Goal: Communication & Community: Answer question/provide support

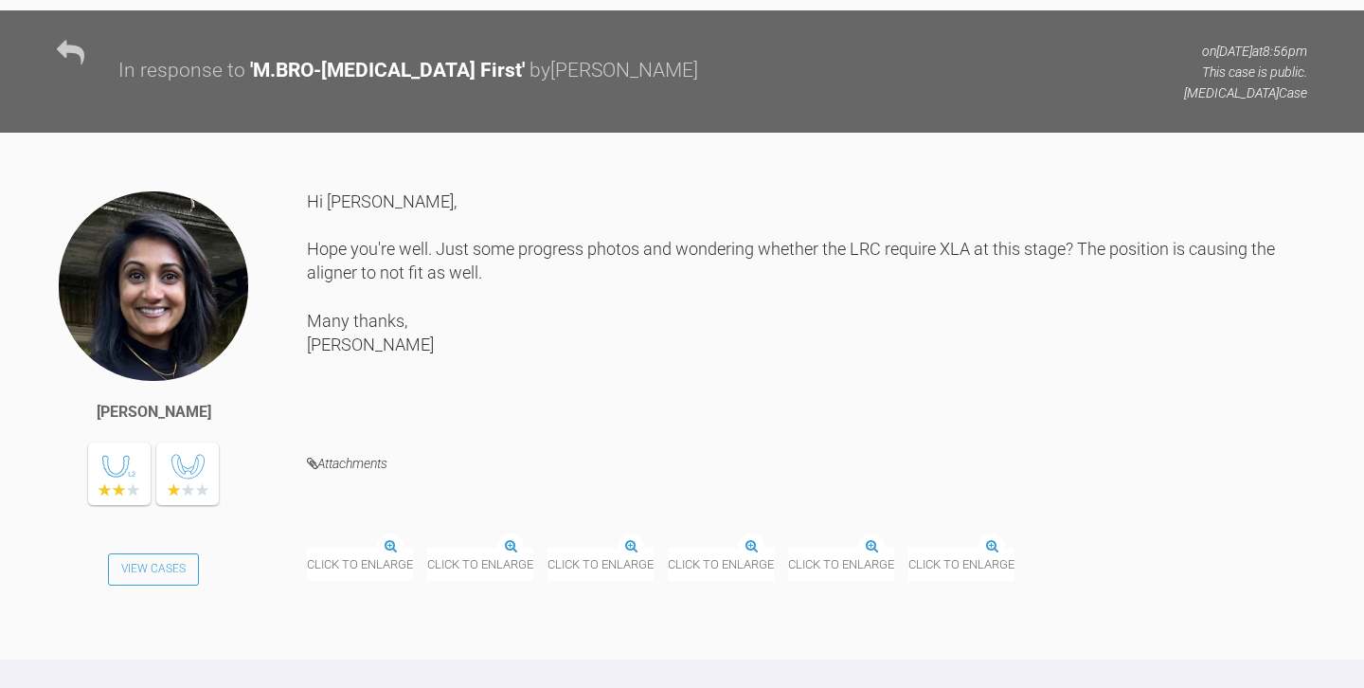
scroll to position [4717, 0]
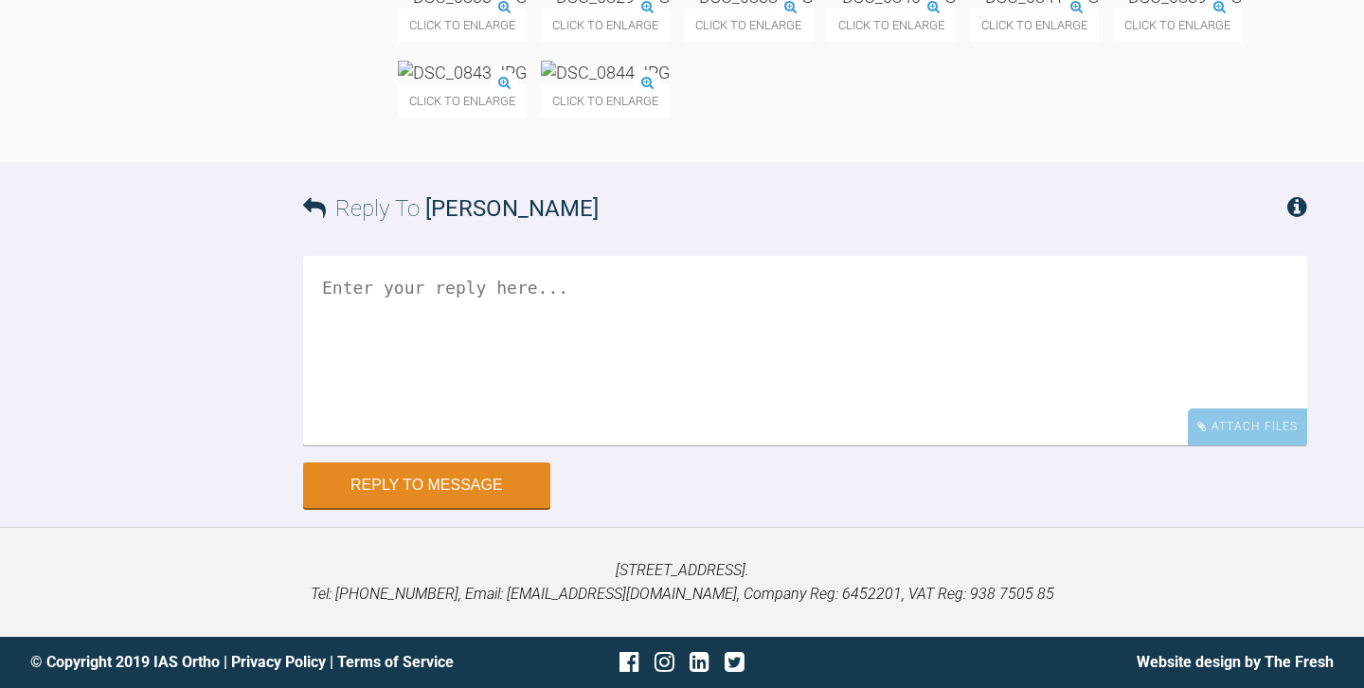
scroll to position [25741, 0]
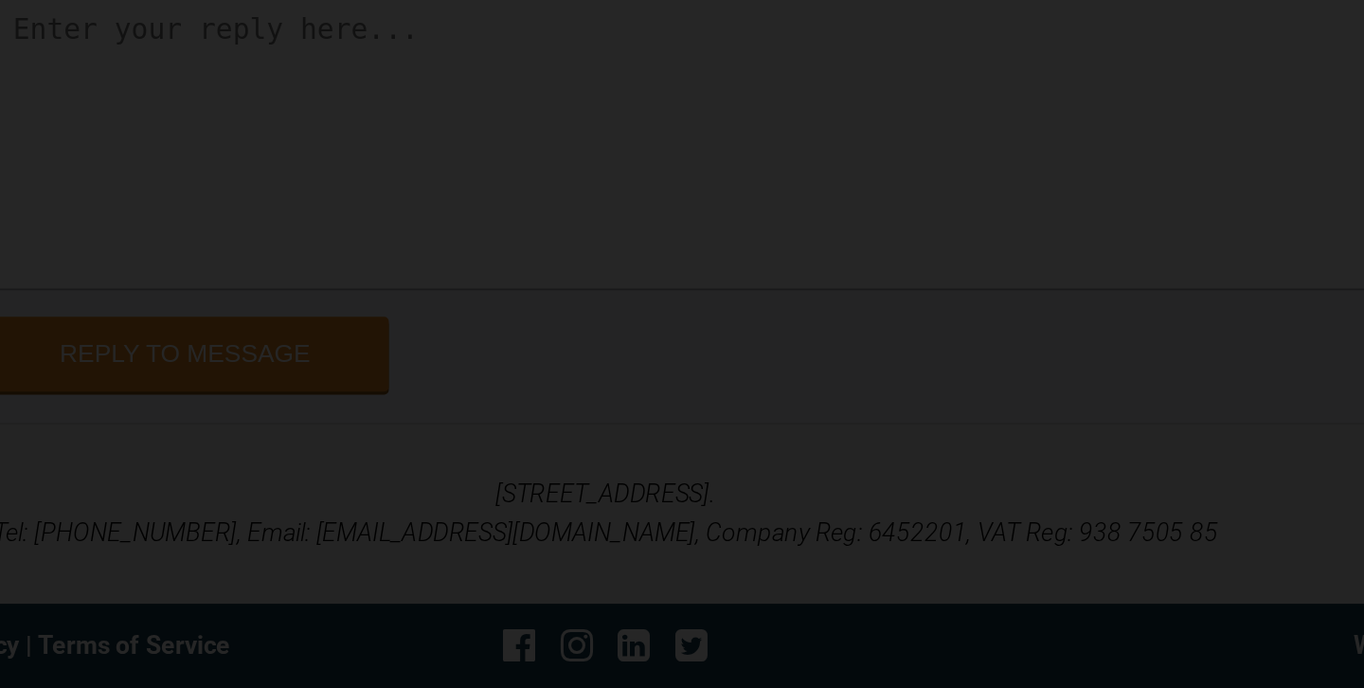
scroll to position [25779, 0]
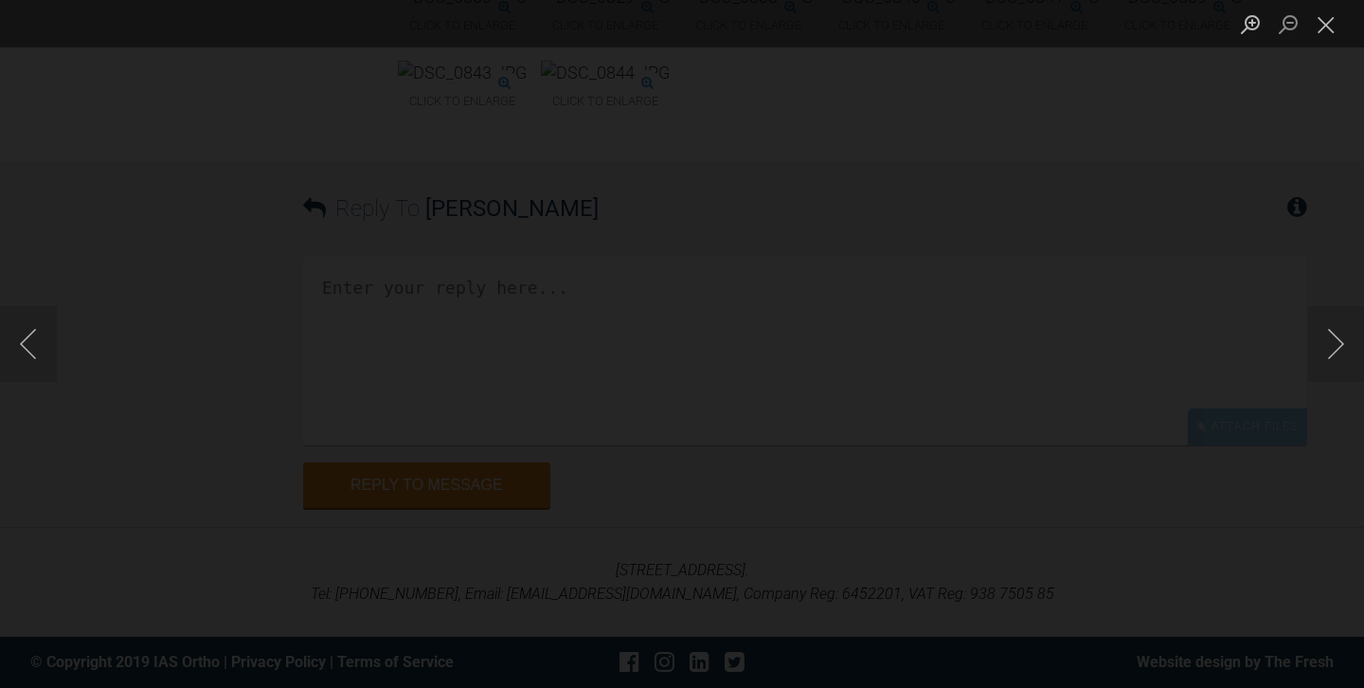
click at [73, 219] on div "Lightbox" at bounding box center [682, 344] width 1364 height 688
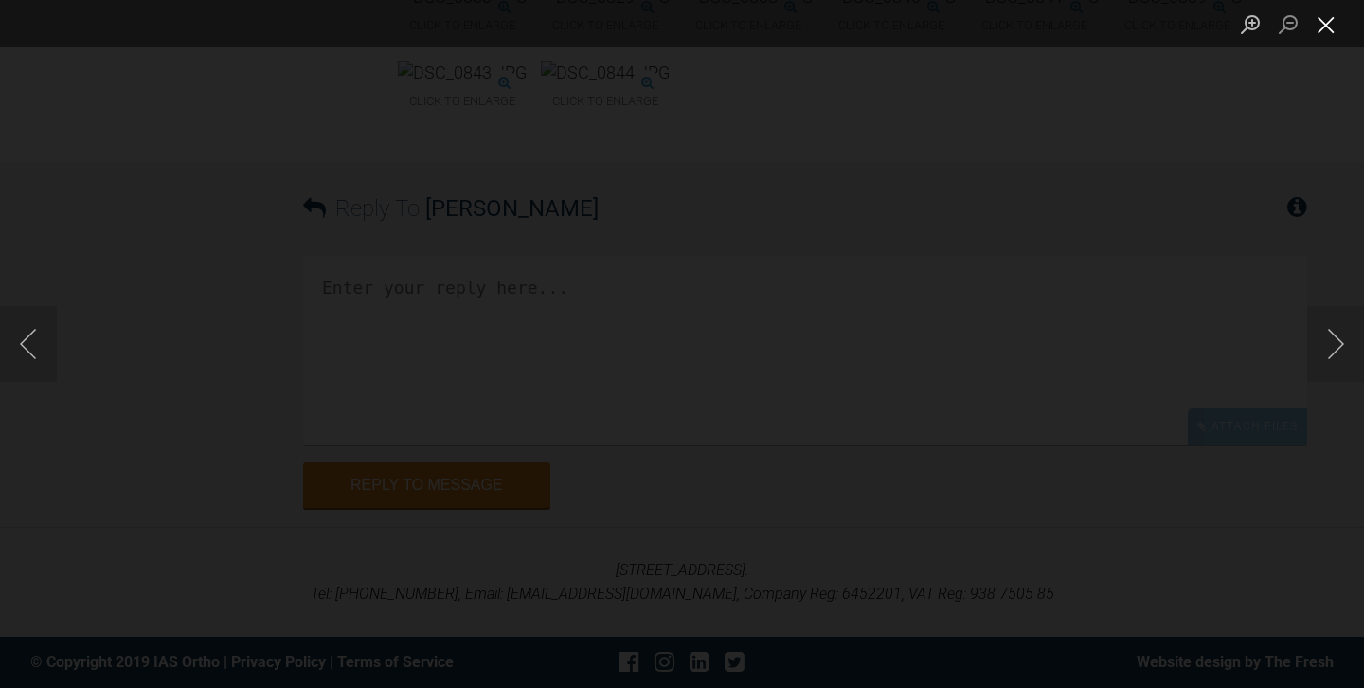
click at [1327, 27] on button "Close lightbox" at bounding box center [1326, 24] width 38 height 33
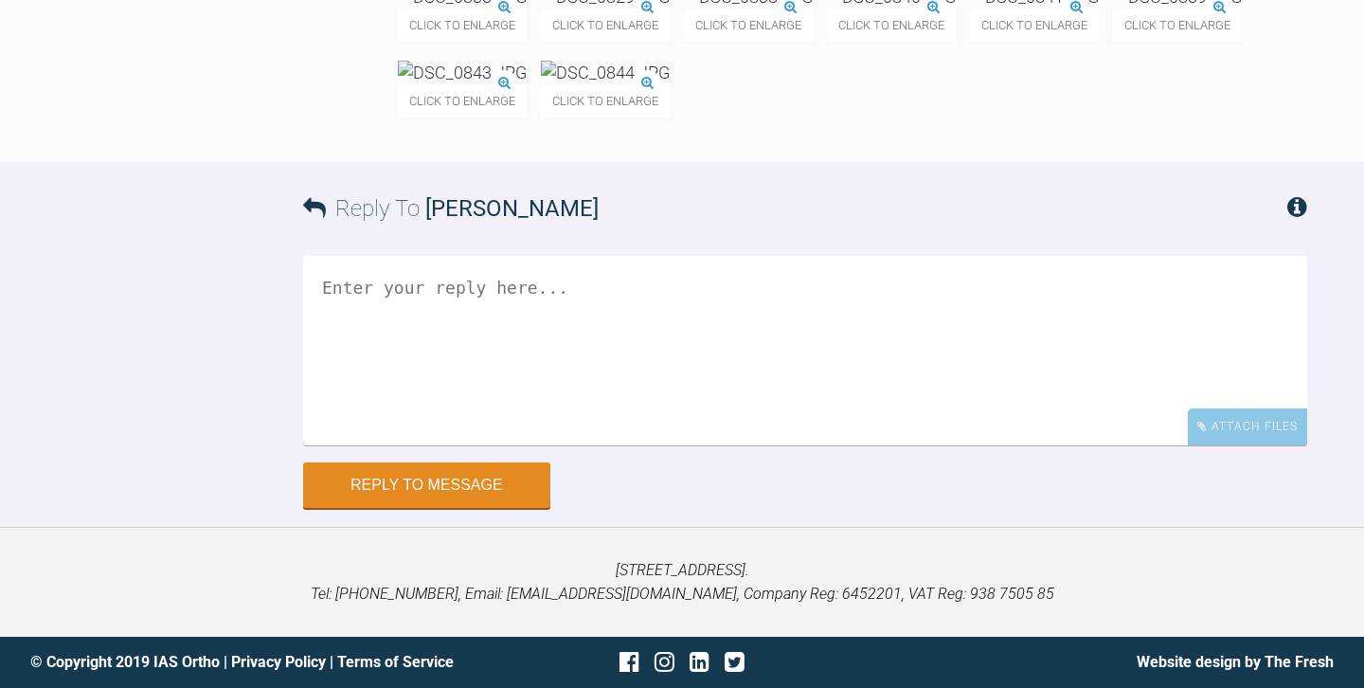
scroll to position [25861, 0]
click at [527, 445] on textarea at bounding box center [805, 350] width 1004 height 189
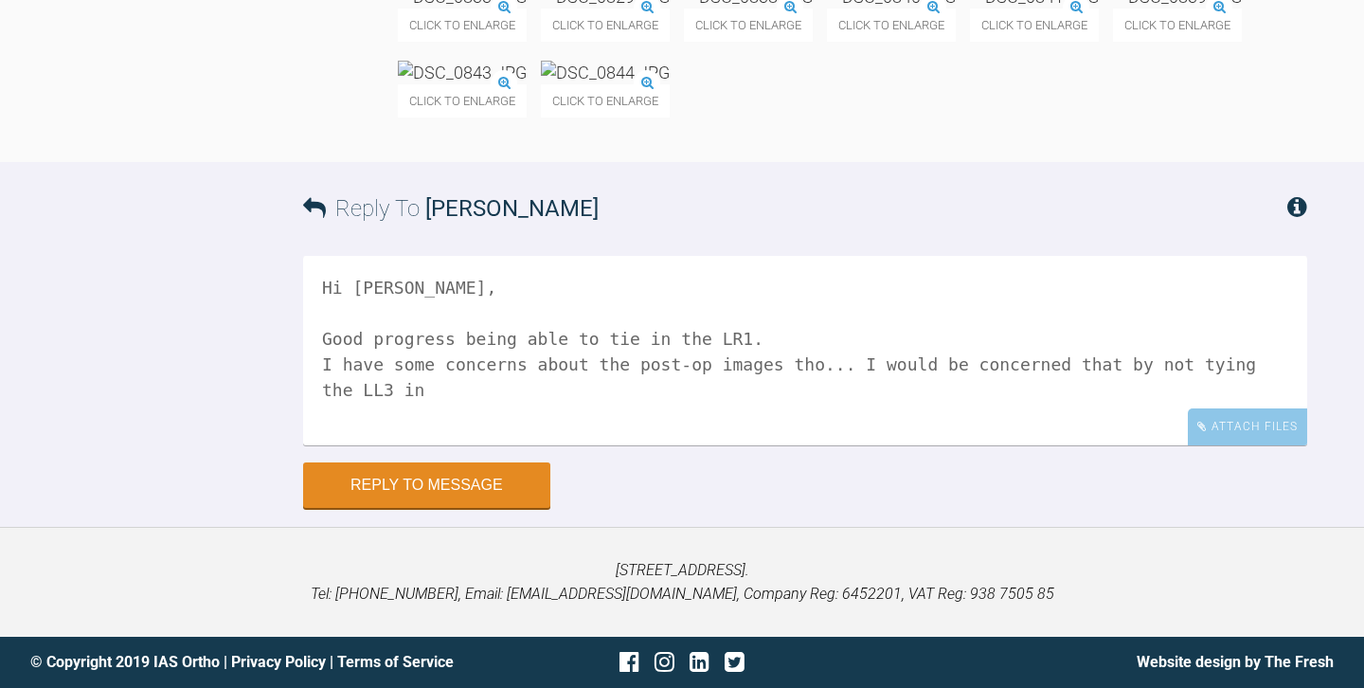
click at [980, 445] on textarea "Hi [PERSON_NAME], Good progress being able to tie in the LR1. I have some conce…" at bounding box center [805, 350] width 1004 height 189
click at [1069, 445] on textarea "Hi [PERSON_NAME], Good progress being able to tie in the LR1. I have some conce…" at bounding box center [805, 350] width 1004 height 189
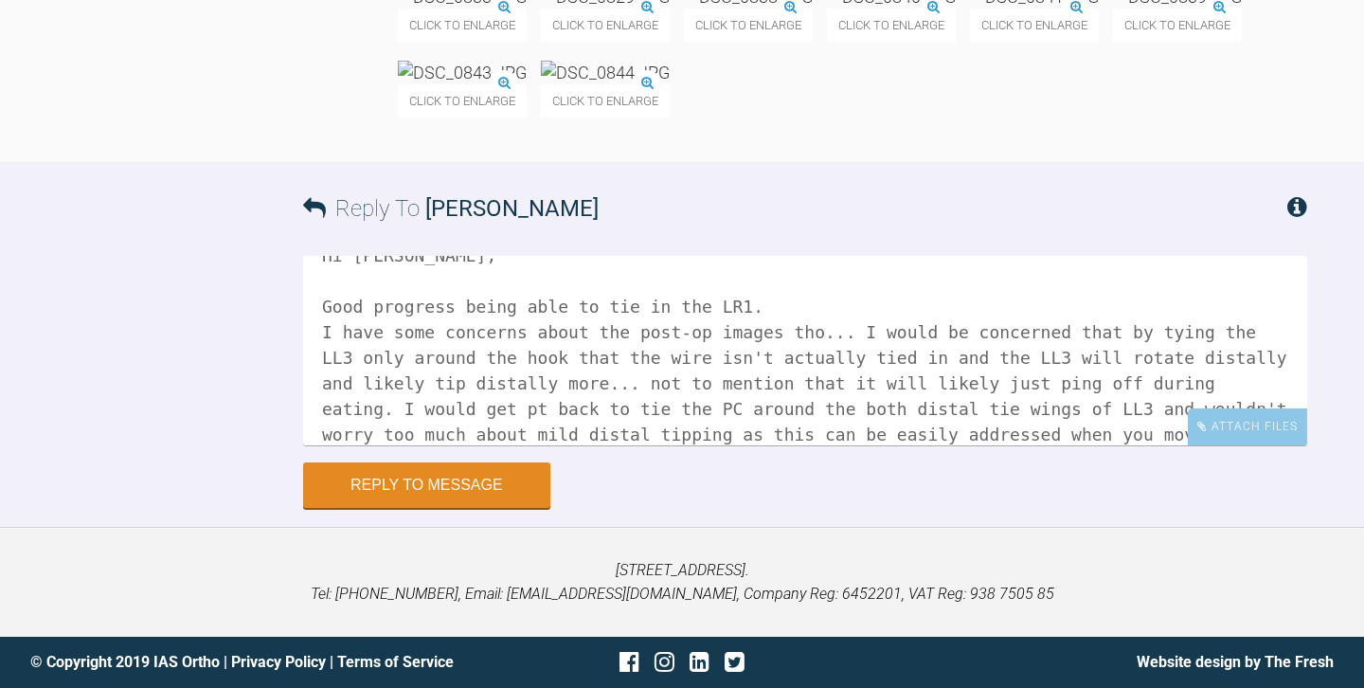
scroll to position [58, 0]
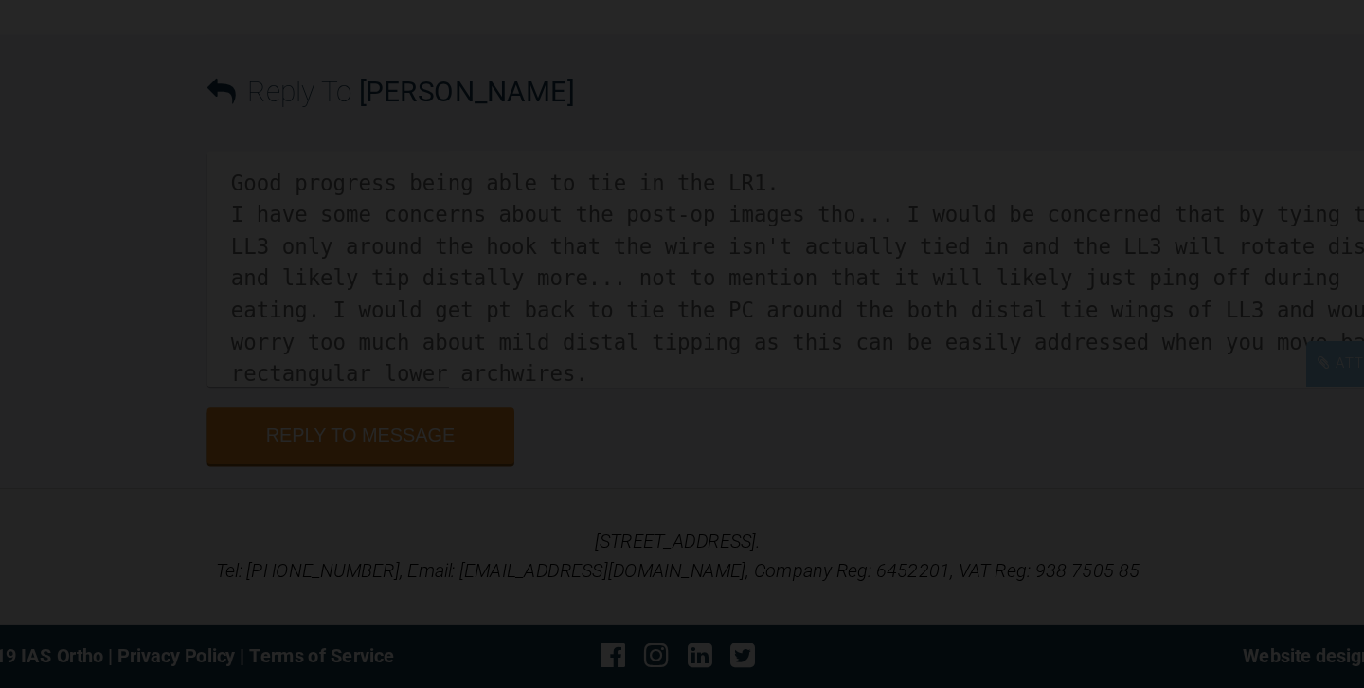
scroll to position [22070, 0]
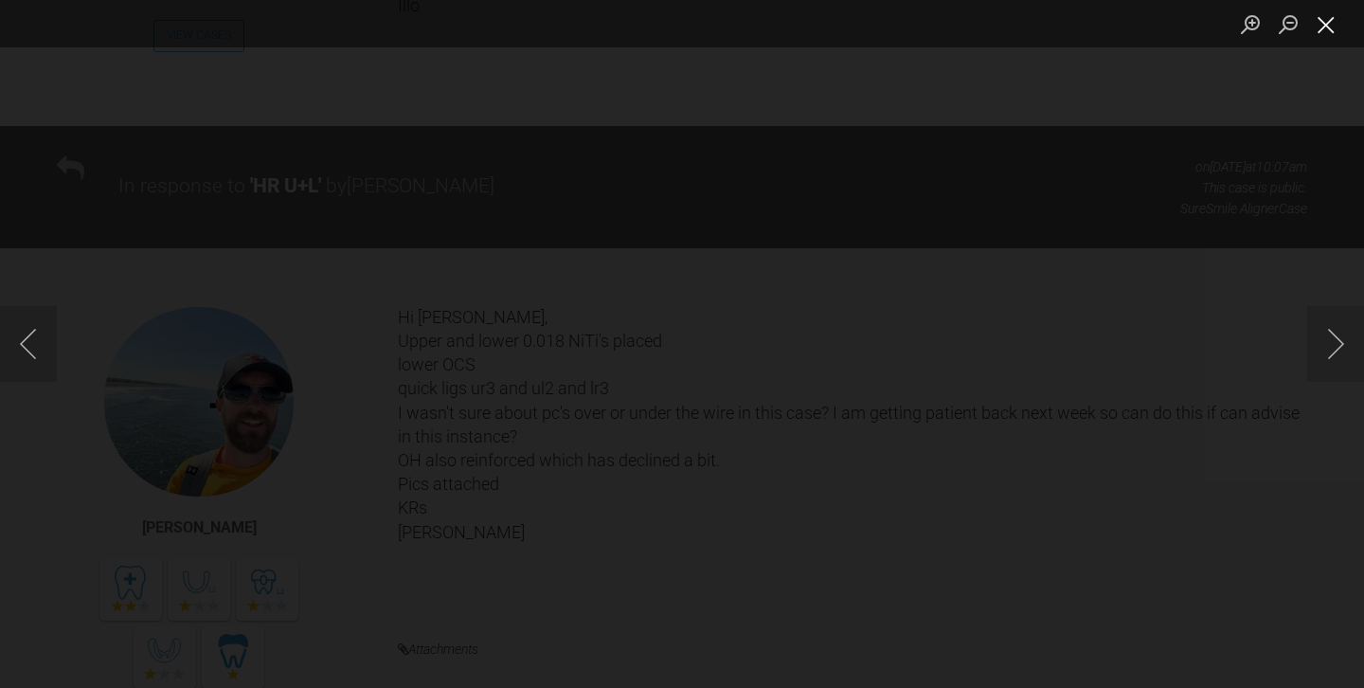
click at [1324, 27] on button "Close lightbox" at bounding box center [1326, 24] width 38 height 33
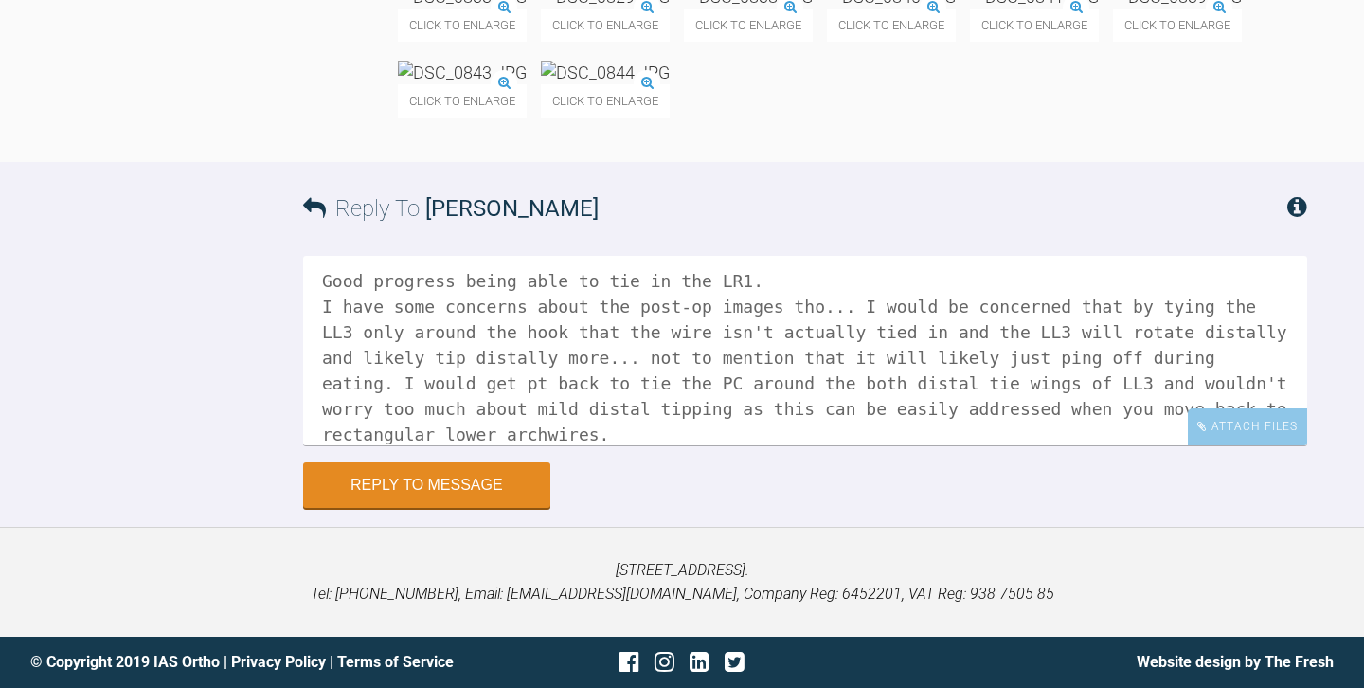
scroll to position [26757, 0]
click at [668, 445] on textarea "Hi [PERSON_NAME], Good progress being able to tie in the LR1. I have some conce…" at bounding box center [805, 350] width 1004 height 189
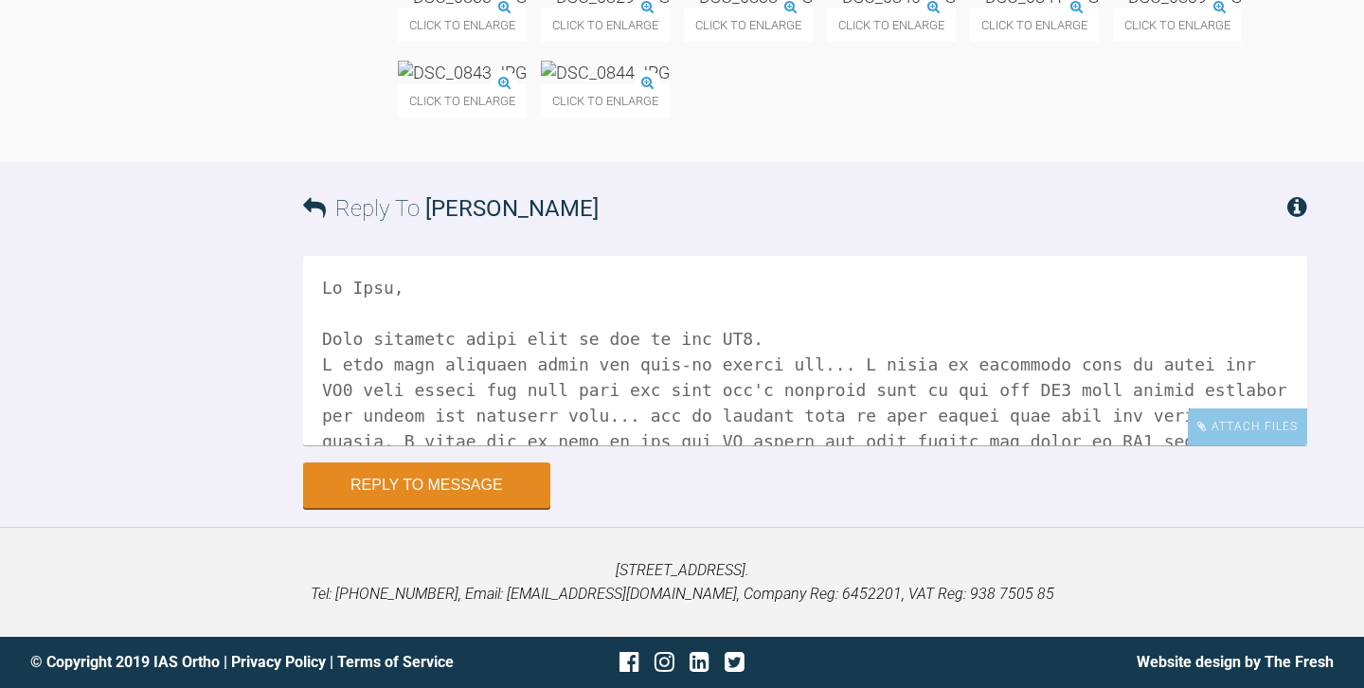
scroll to position [0, 0]
type textarea "Hi [PERSON_NAME], Good progress being able to tie in the LR1. I have some conce…"
click at [414, 510] on button "Reply to Message" at bounding box center [426, 486] width 247 height 45
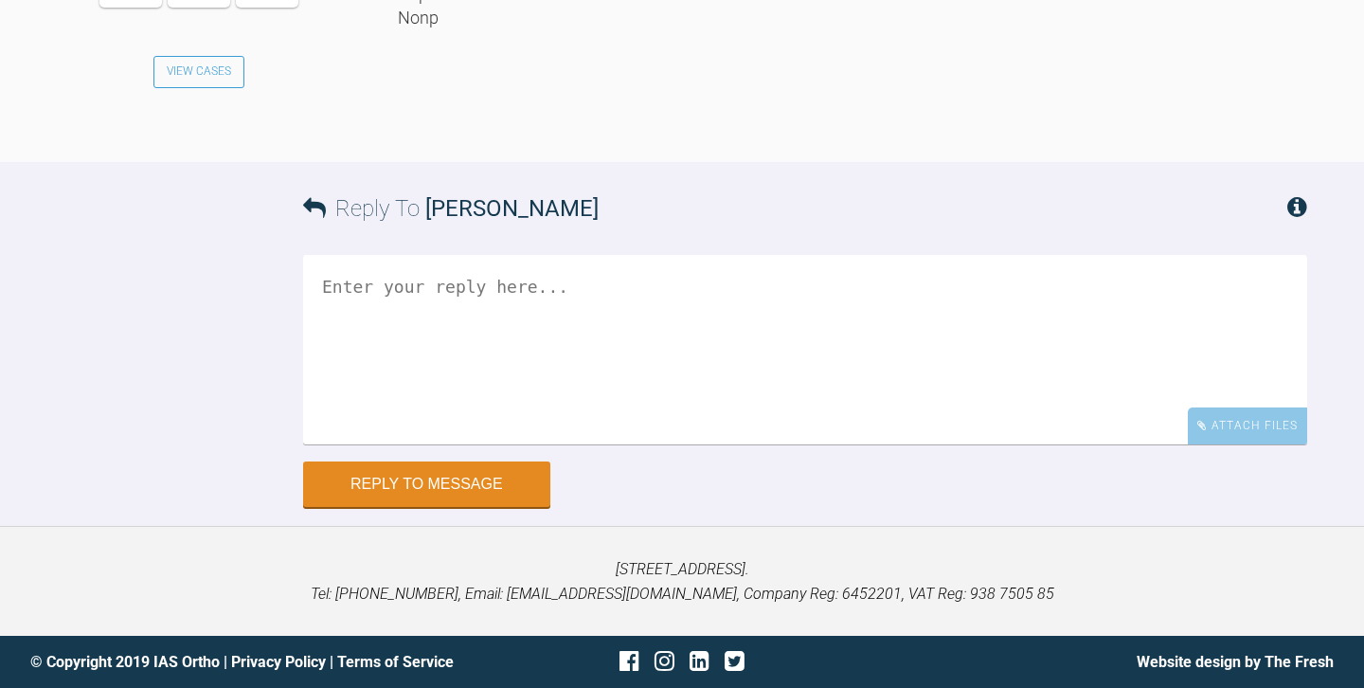
scroll to position [26749, 0]
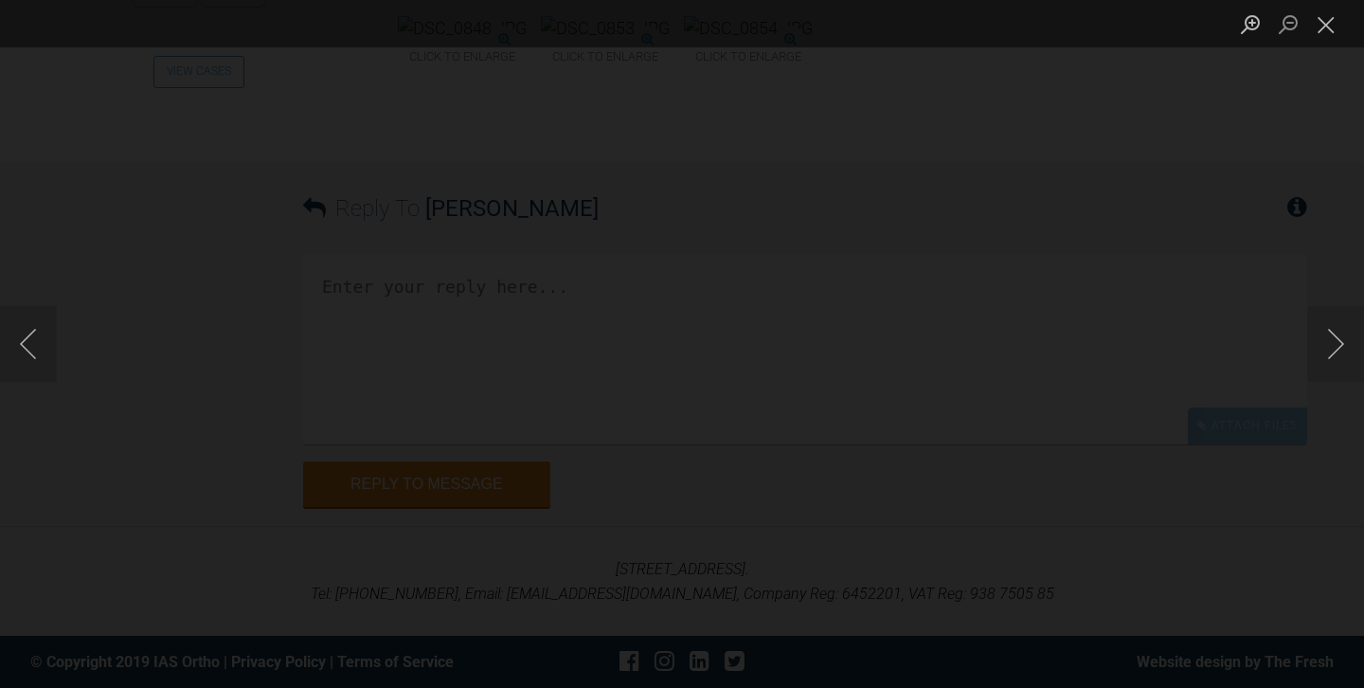
scroll to position [31207, 0]
click at [63, 213] on div "Lightbox" at bounding box center [682, 344] width 1364 height 688
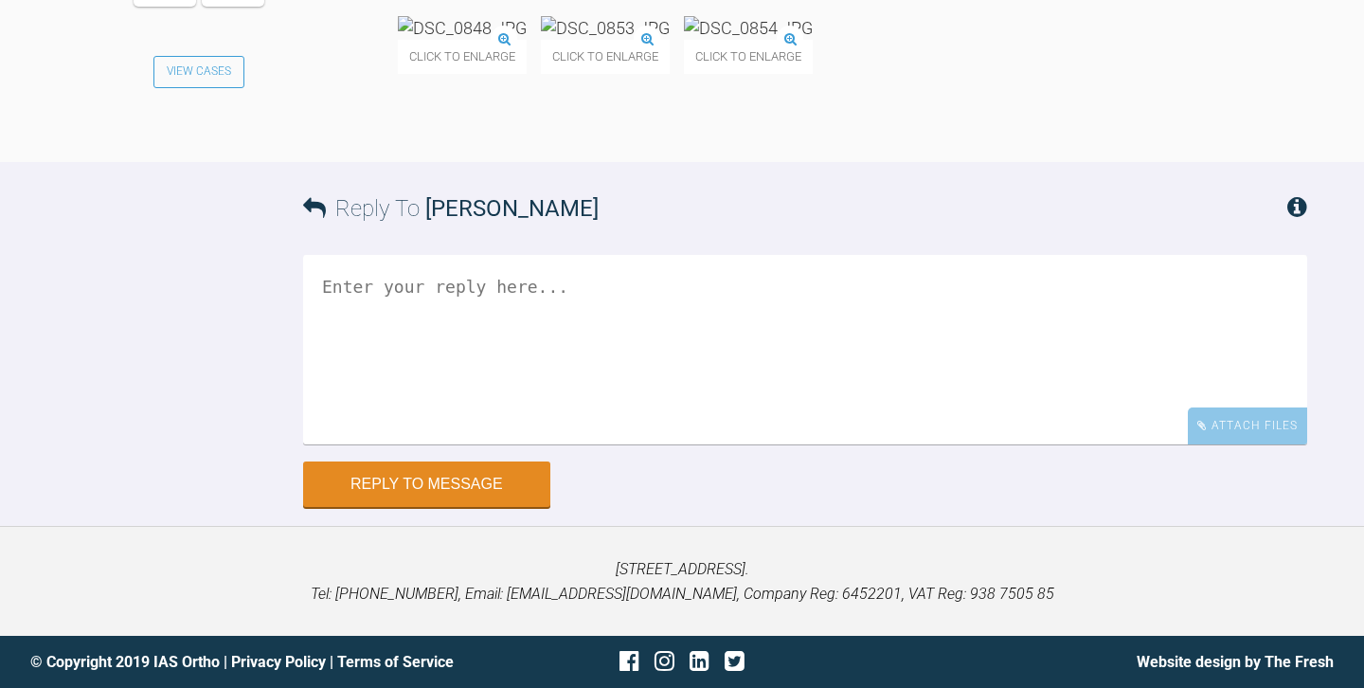
scroll to position [31687, 0]
click at [494, 255] on div "Reply To Owen Walls" at bounding box center [805, 208] width 1004 height 93
click at [502, 443] on textarea at bounding box center [805, 349] width 1004 height 189
click at [684, 40] on img at bounding box center [748, 28] width 129 height 24
click at [546, 444] on textarea "Hi" at bounding box center [805, 349] width 1004 height 189
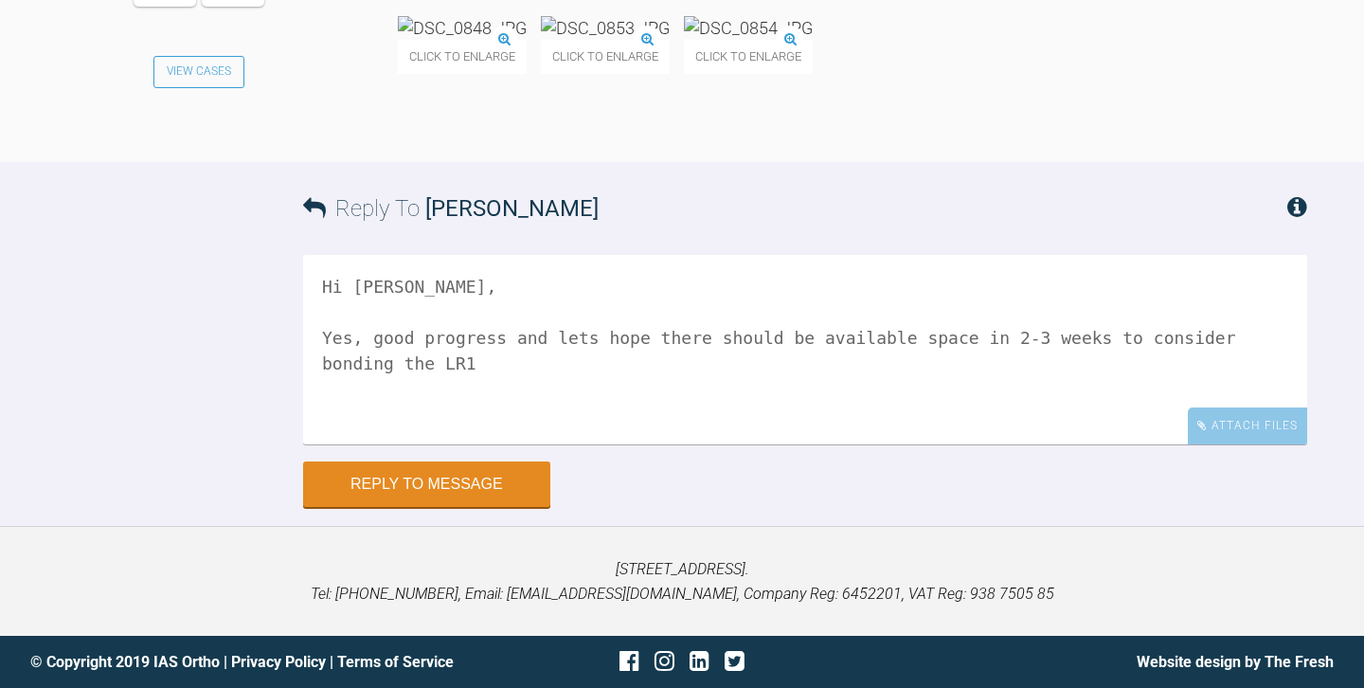
scroll to position [31834, 0]
type textarea "Hi Owen, Yes, good progress and lets hope there should be available space in 2-…"
click at [527, 342] on textarea "Hi Owen, Yes, good progress and lets hope there should be available space in 2-…" at bounding box center [805, 349] width 1004 height 189
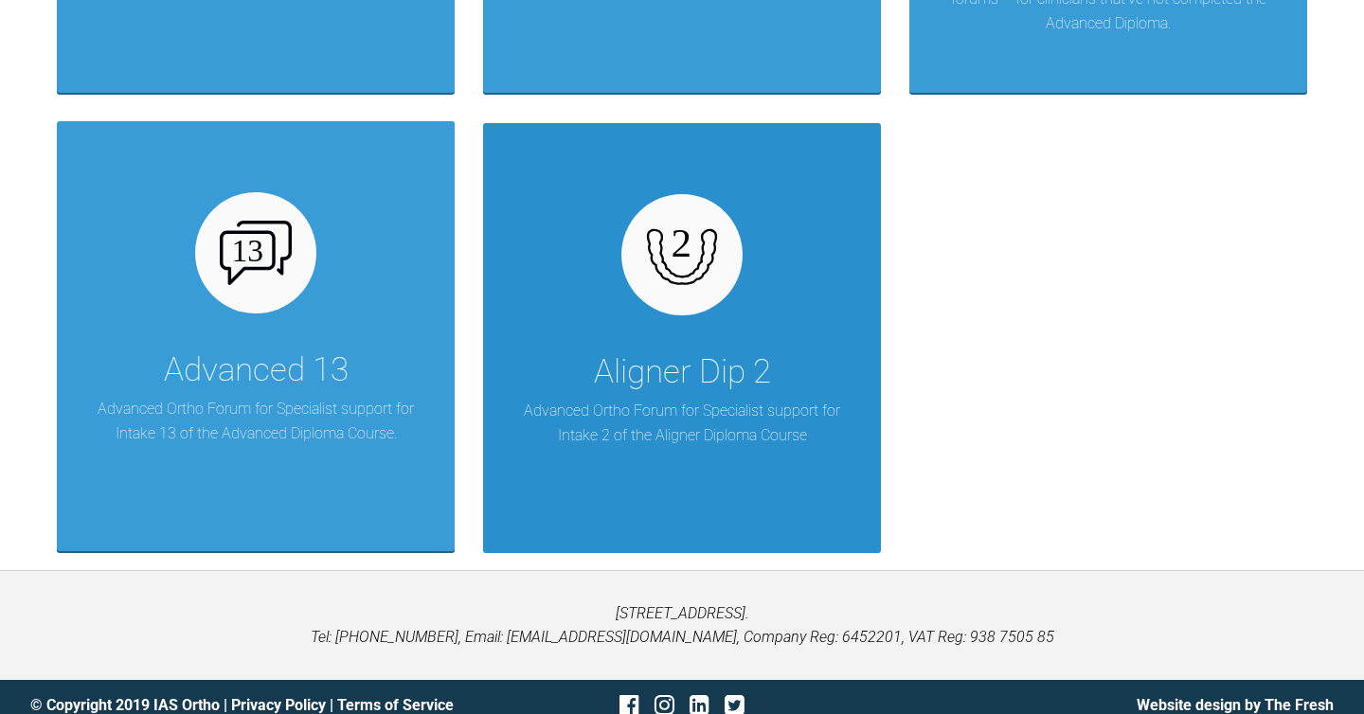
click at [688, 253] on img at bounding box center [682, 255] width 73 height 73
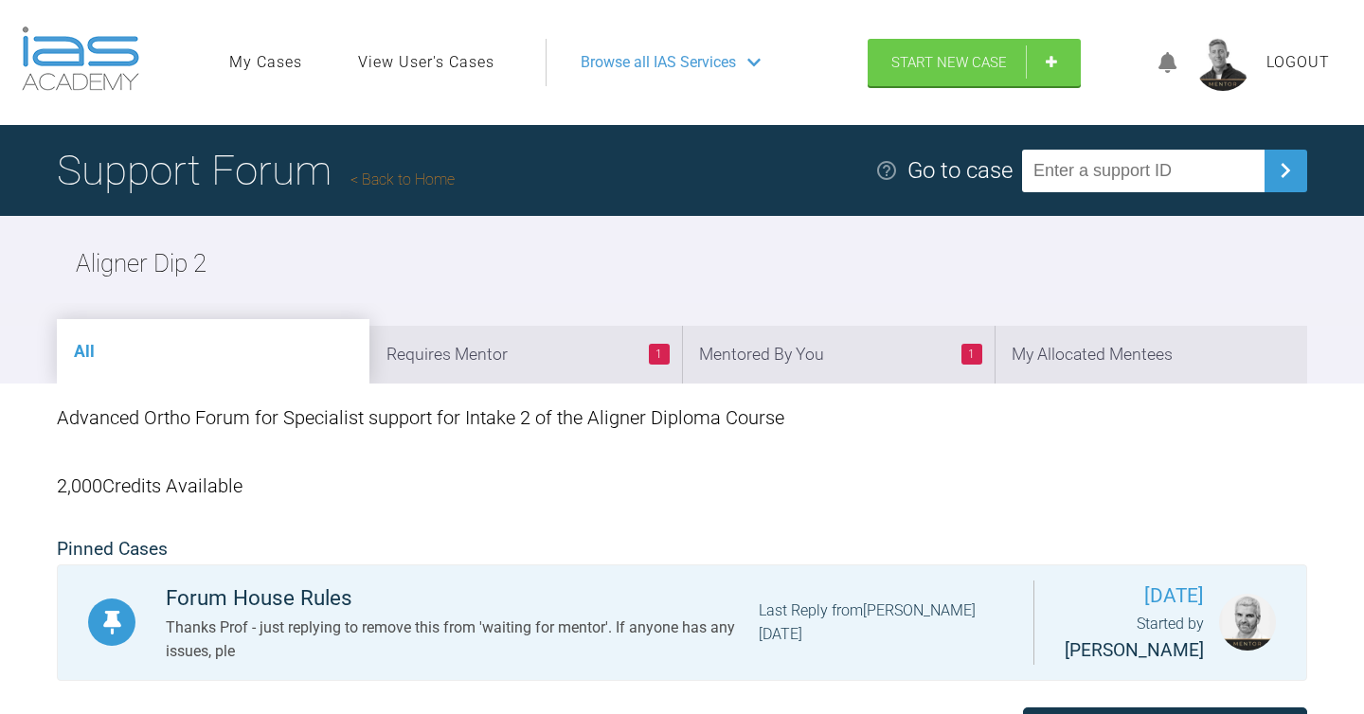
click at [1290, 61] on span "Logout" at bounding box center [1297, 62] width 63 height 25
